Goal: Task Accomplishment & Management: Complete application form

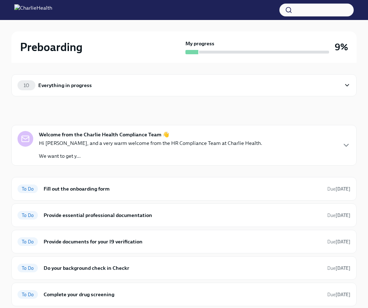
click at [349, 84] on icon at bounding box center [346, 85] width 7 height 7
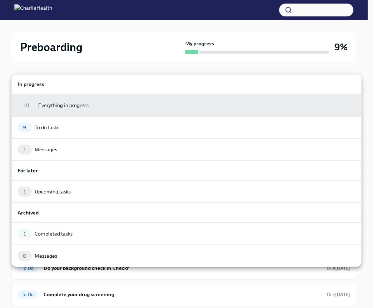
click at [349, 84] on h6 "In progress" at bounding box center [186, 84] width 338 height 8
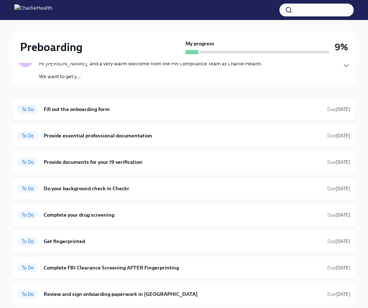
scroll to position [75, 0]
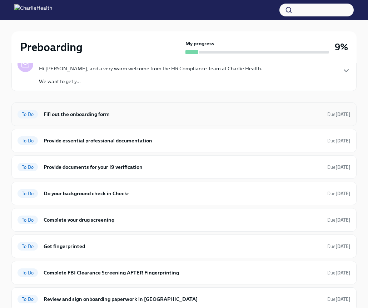
click at [28, 112] on span "To Do" at bounding box center [27, 114] width 20 height 5
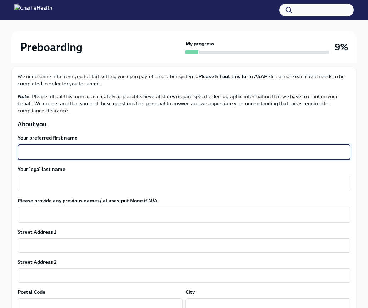
click at [179, 156] on textarea "Your preferred first name" at bounding box center [184, 152] width 324 height 9
type textarea "[PERSON_NAME]"
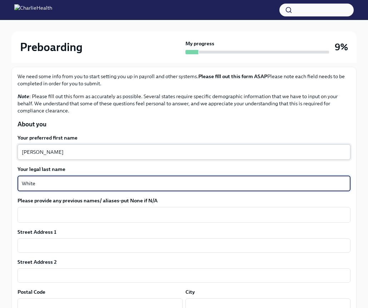
type textarea "White"
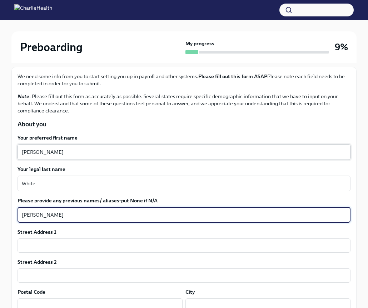
type textarea "[PERSON_NAME]"
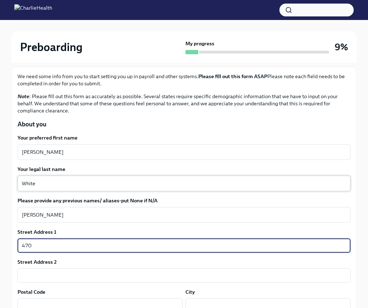
type input "[STREET_ADDRESS][PERSON_NAME]"
type input "49022"
type input "[PERSON_NAME][GEOGRAPHIC_DATA]"
type input "MI"
type input "US"
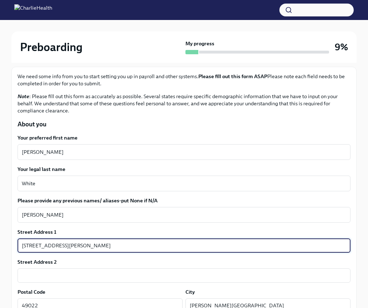
drag, startPoint x: 67, startPoint y: 246, endPoint x: 203, endPoint y: 247, distance: 136.7
click at [203, 247] on input "[STREET_ADDRESS][PERSON_NAME]" at bounding box center [183, 245] width 333 height 14
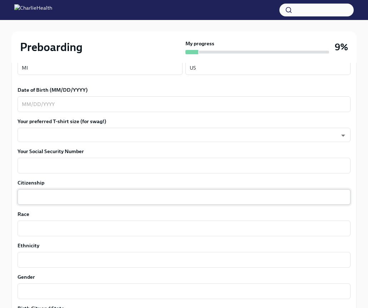
scroll to position [343, 0]
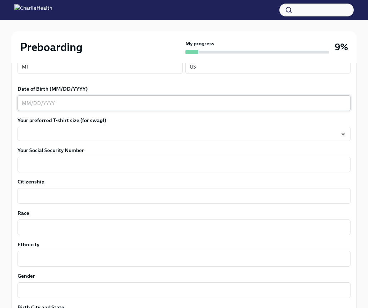
type input "[STREET_ADDRESS][PERSON_NAME]"
click at [24, 97] on div "x ​" at bounding box center [183, 103] width 333 height 16
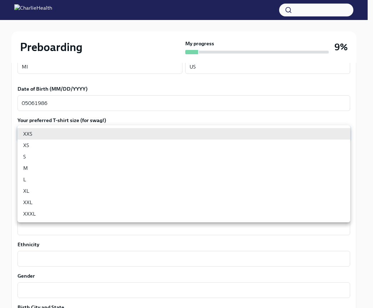
drag, startPoint x: 23, startPoint y: 132, endPoint x: 27, endPoint y: 120, distance: 12.5
click at [23, 132] on body "Preboarding My progress 9% 9 To do tasks Fill out the onboarding form To Do Due…" at bounding box center [186, 140] width 373 height 966
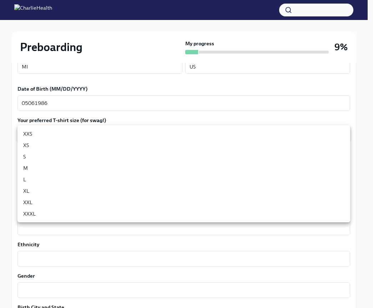
click at [29, 101] on div at bounding box center [186, 154] width 373 height 308
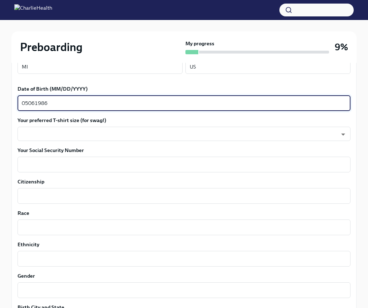
click at [27, 102] on textarea "05061986" at bounding box center [184, 103] width 324 height 9
click at [38, 105] on textarea "05/061986" at bounding box center [184, 103] width 324 height 9
type textarea "[DATE]"
